Goal: Find contact information: Find contact information

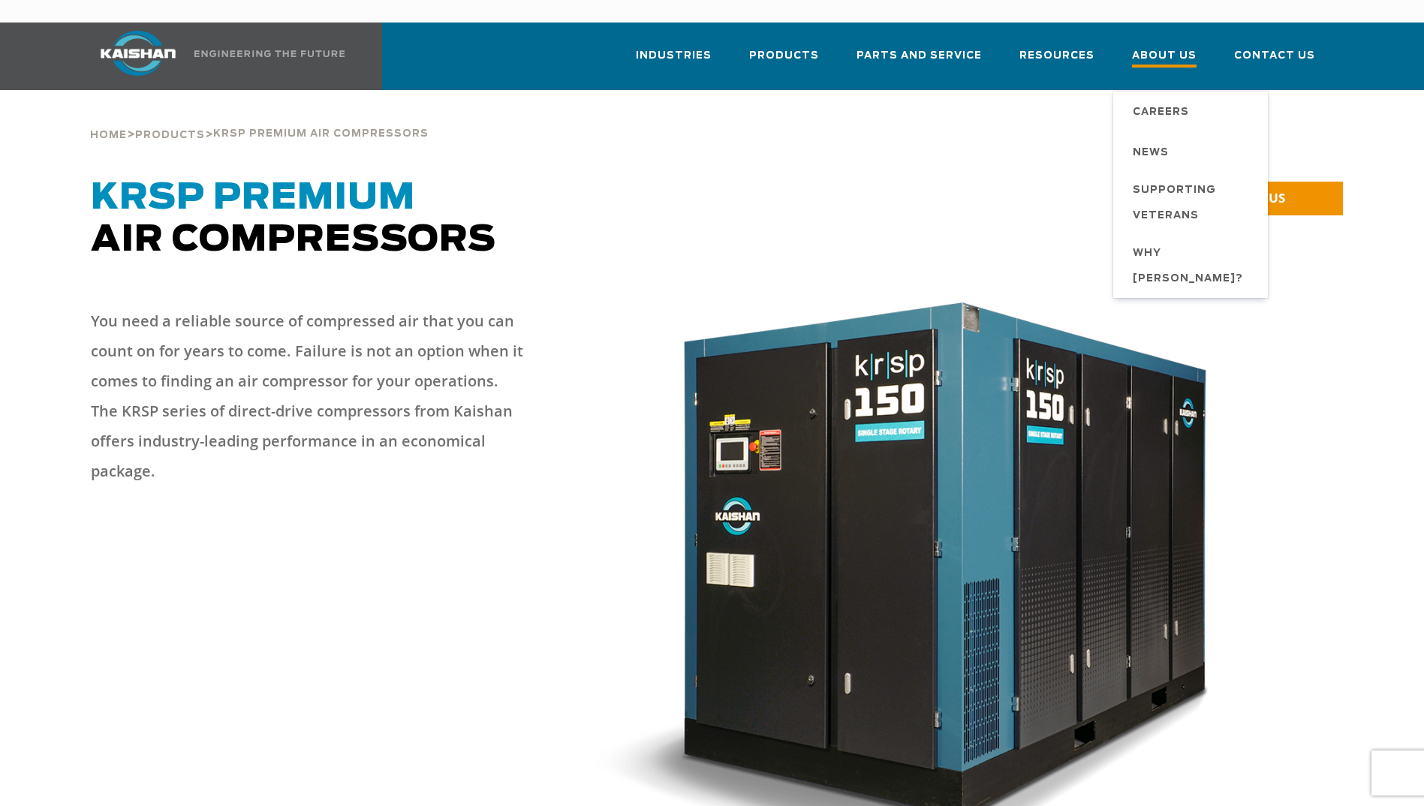
click at [1159, 47] on span "About Us" at bounding box center [1164, 57] width 65 height 20
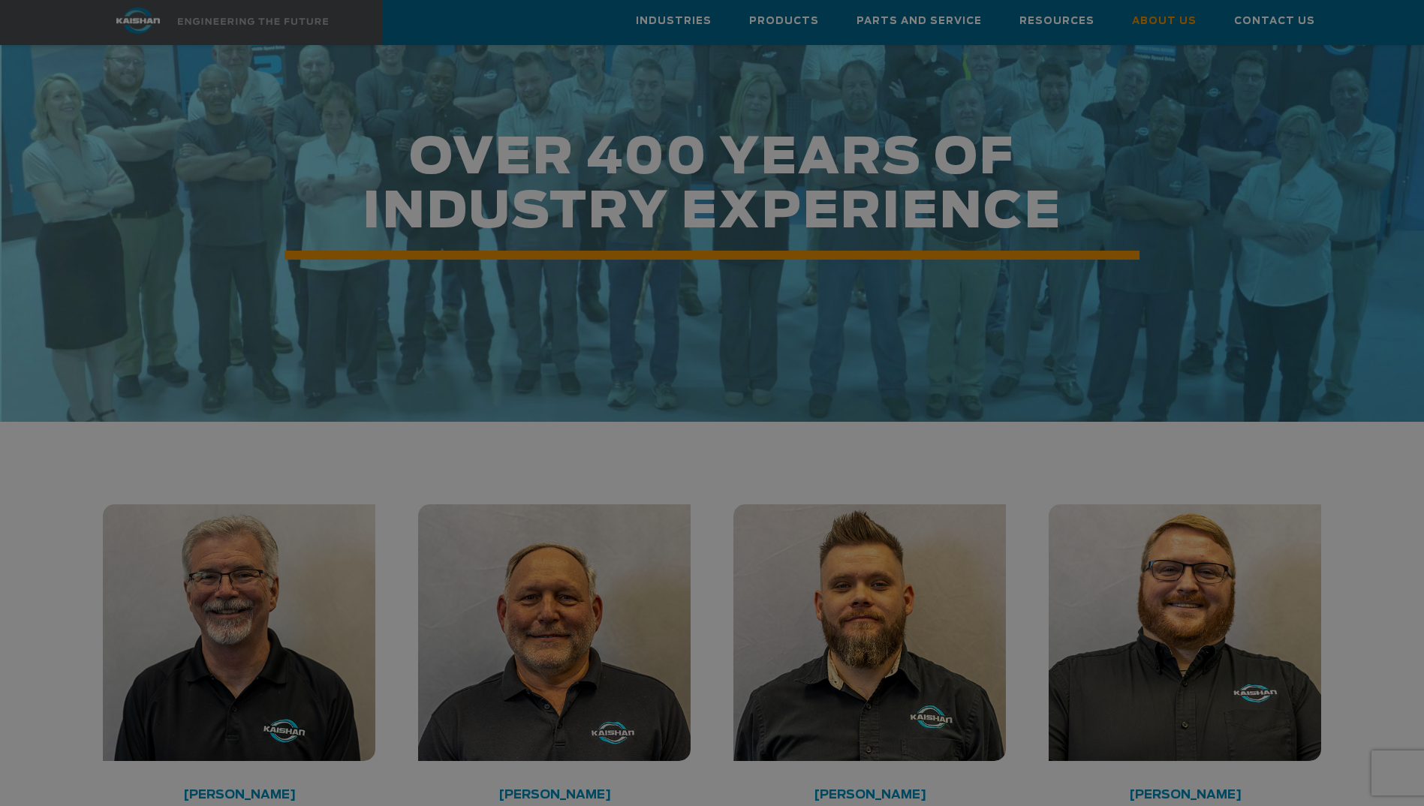
scroll to position [2177, 0]
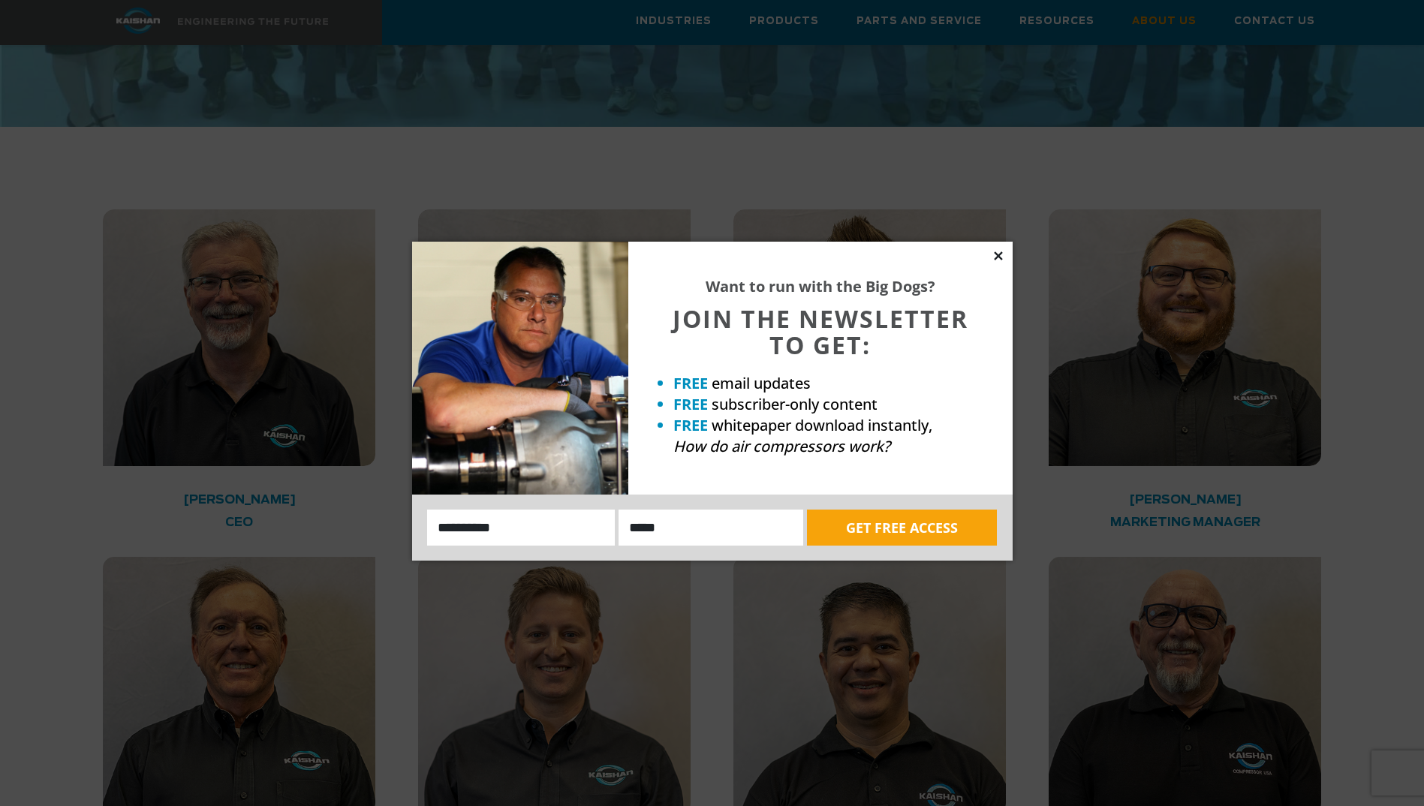
click at [1001, 258] on icon at bounding box center [998, 255] width 8 height 8
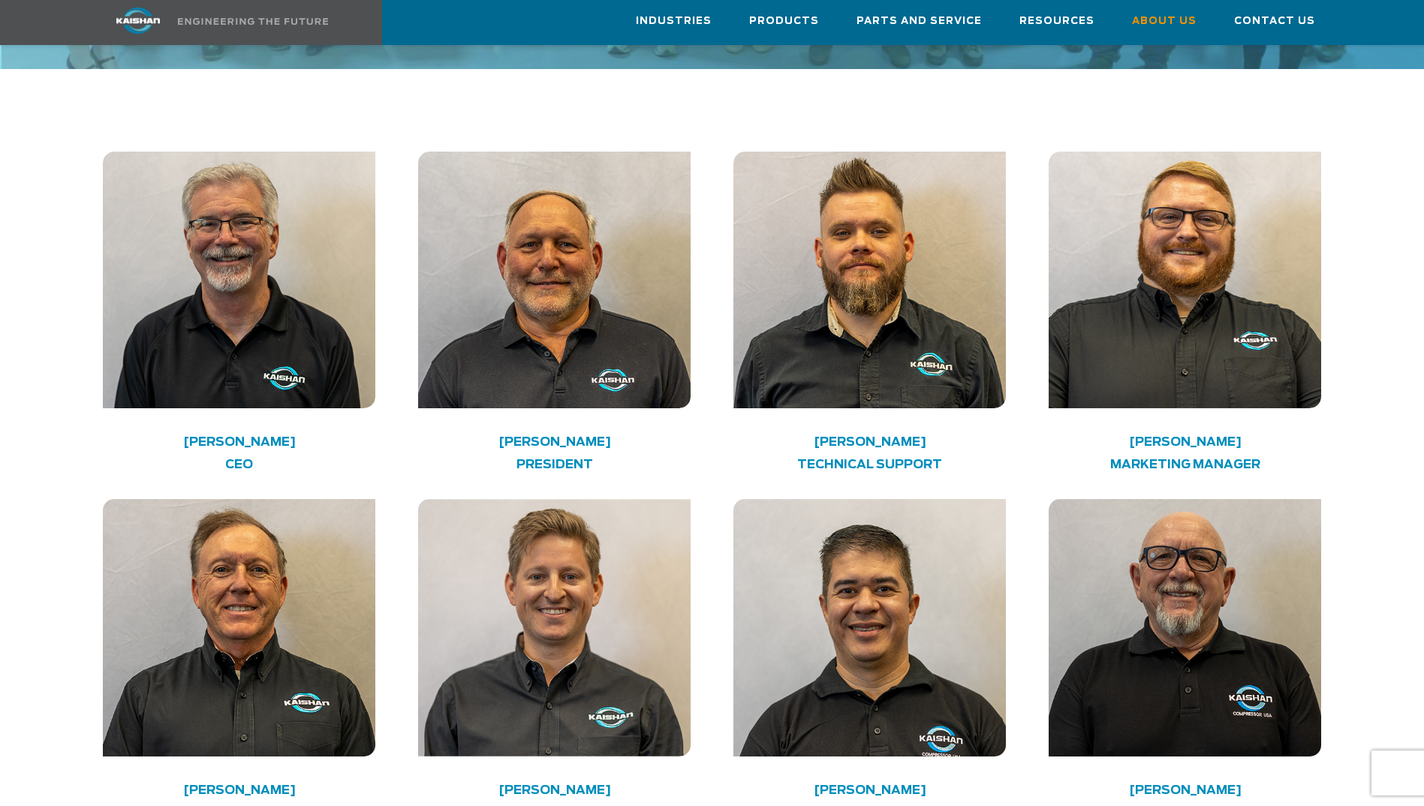
scroll to position [2252, 0]
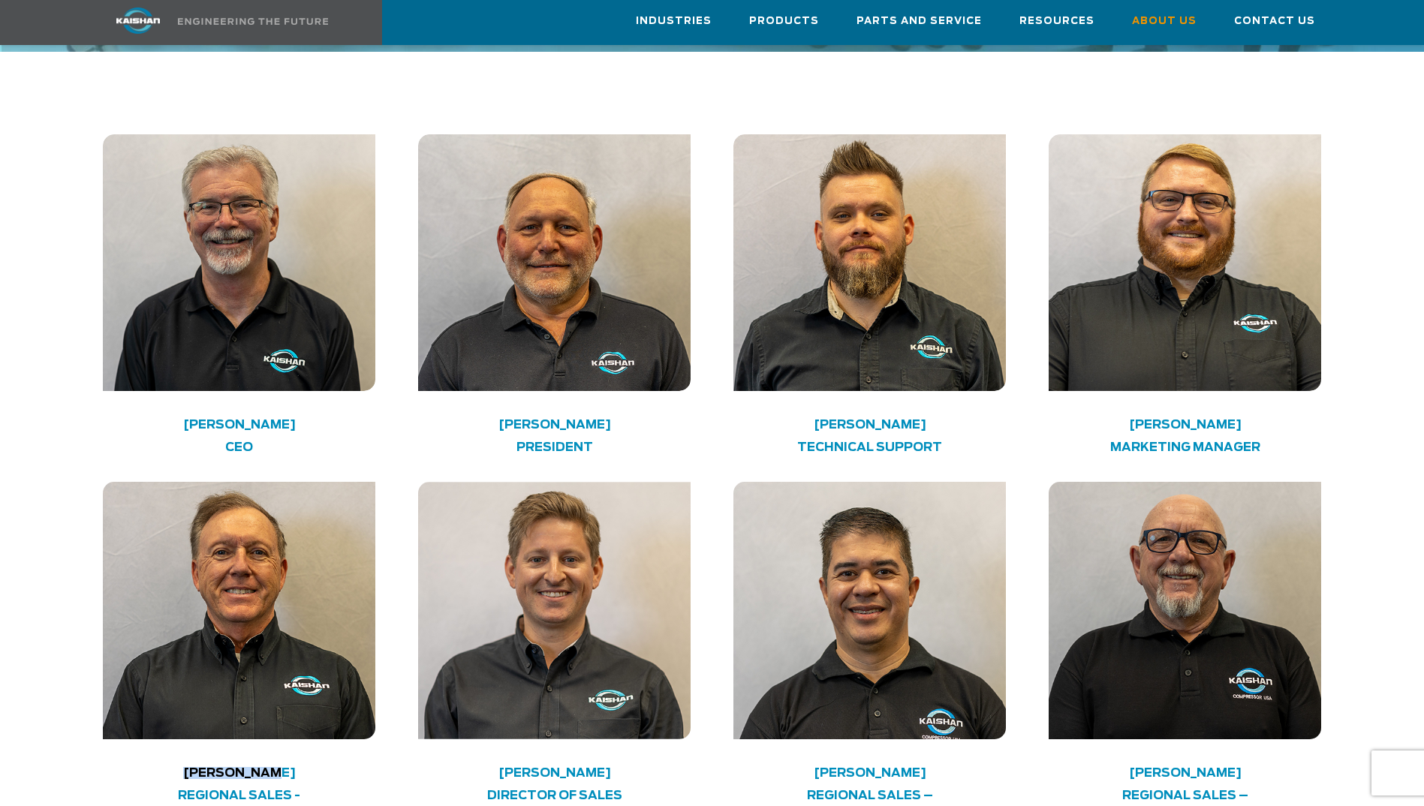
drag, startPoint x: 192, startPoint y: 720, endPoint x: 284, endPoint y: 714, distance: 91.8
click at [284, 769] on h4 "[PERSON_NAME]" at bounding box center [240, 773] width 218 height 8
copy h4 "[PERSON_NAME]"
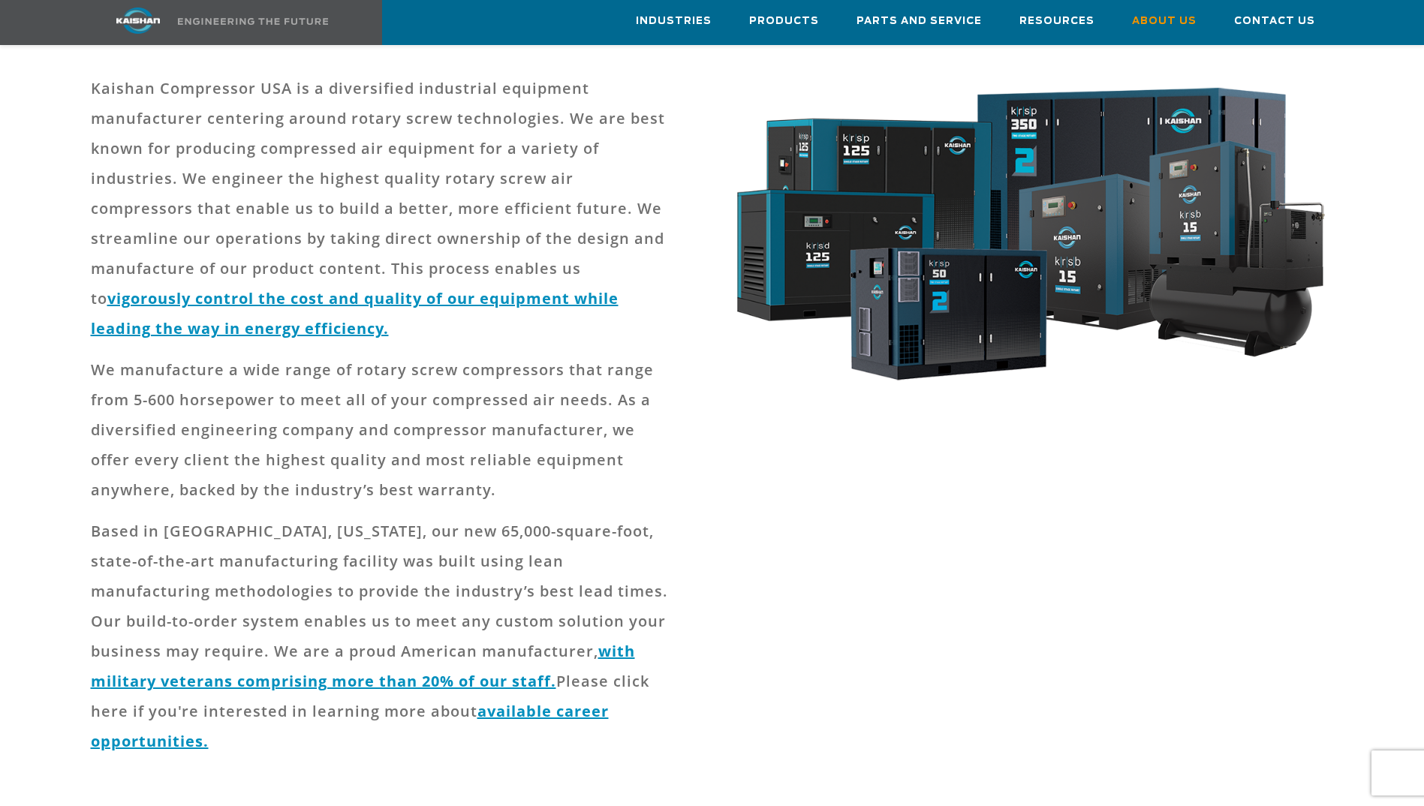
scroll to position [450, 0]
